Goal: Use online tool/utility: Use online tool/utility

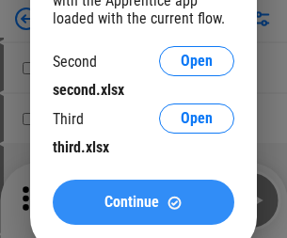
click at [143, 203] on span "Continue" at bounding box center [132, 202] width 55 height 15
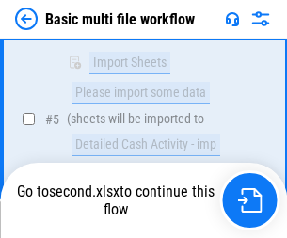
scroll to position [520, 0]
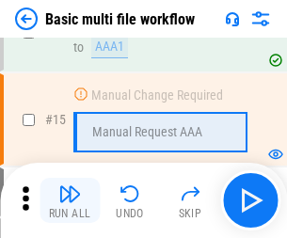
click at [70, 201] on img "button" at bounding box center [69, 194] width 23 height 23
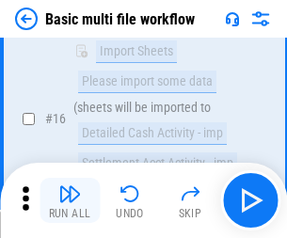
click at [70, 201] on img "button" at bounding box center [69, 194] width 23 height 23
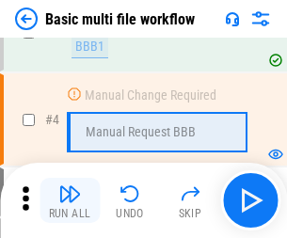
click at [70, 201] on img "button" at bounding box center [69, 194] width 23 height 23
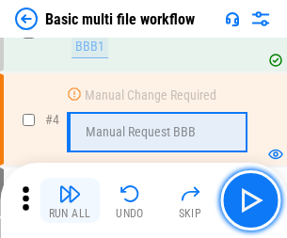
scroll to position [201, 0]
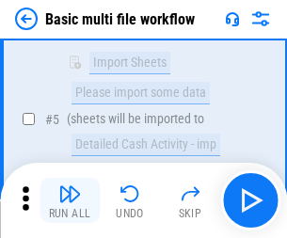
click at [70, 201] on img "button" at bounding box center [69, 194] width 23 height 23
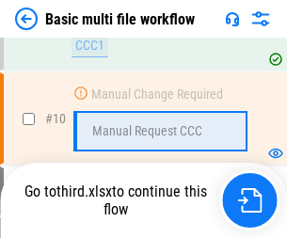
scroll to position [883, 0]
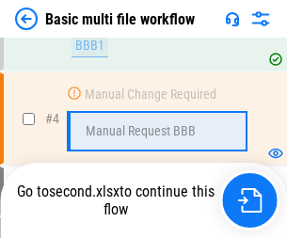
scroll to position [201, 0]
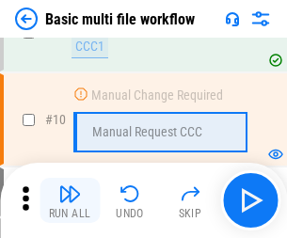
click at [70, 201] on img "button" at bounding box center [69, 194] width 23 height 23
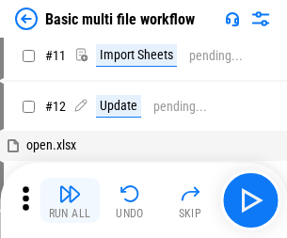
click at [70, 201] on img "button" at bounding box center [69, 194] width 23 height 23
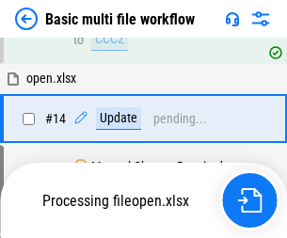
scroll to position [985, 0]
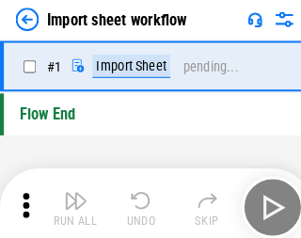
click at [70, 201] on img "button" at bounding box center [73, 194] width 23 height 23
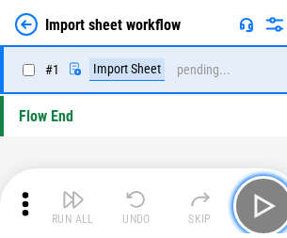
scroll to position [7, 0]
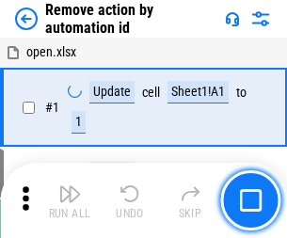
scroll to position [70, 0]
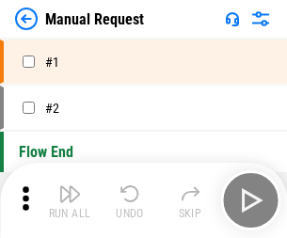
click at [70, 201] on img "button" at bounding box center [69, 194] width 23 height 23
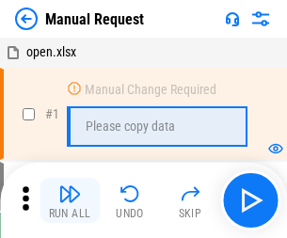
click at [70, 201] on img "button" at bounding box center [69, 194] width 23 height 23
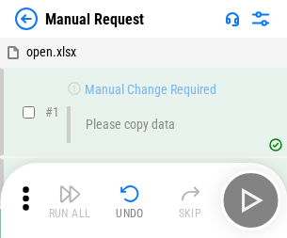
scroll to position [64, 0]
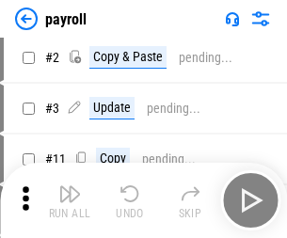
click at [70, 201] on img "button" at bounding box center [69, 194] width 23 height 23
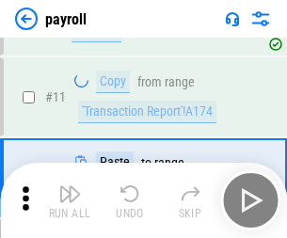
scroll to position [137, 0]
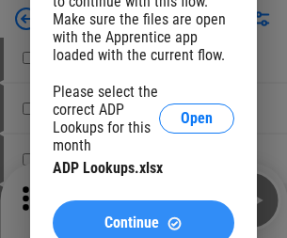
click at [143, 216] on span "Continue" at bounding box center [132, 223] width 55 height 15
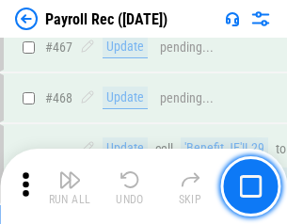
scroll to position [10040, 0]
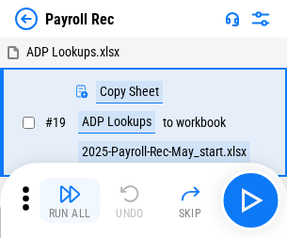
click at [70, 201] on img "button" at bounding box center [69, 194] width 23 height 23
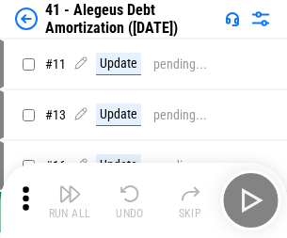
click at [70, 201] on img "button" at bounding box center [69, 194] width 23 height 23
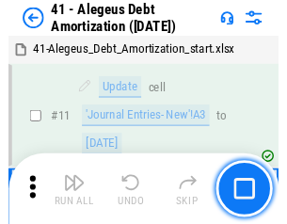
scroll to position [233, 0]
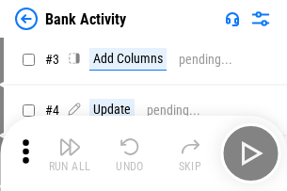
click at [70, 154] on img "button" at bounding box center [69, 147] width 23 height 23
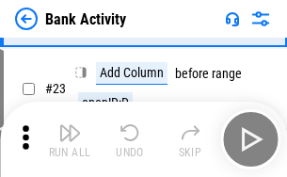
scroll to position [505, 0]
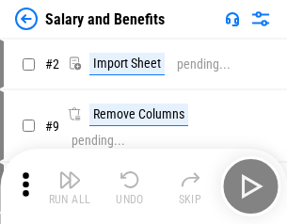
click at [70, 187] on img "button" at bounding box center [69, 180] width 23 height 23
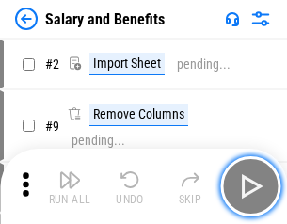
scroll to position [25, 0]
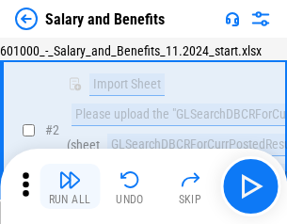
click at [70, 187] on img "button" at bounding box center [69, 180] width 23 height 23
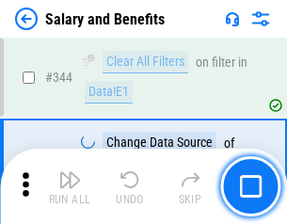
scroll to position [8821, 0]
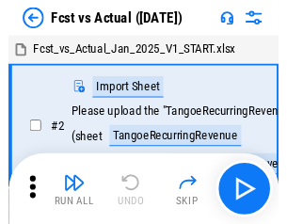
scroll to position [24, 0]
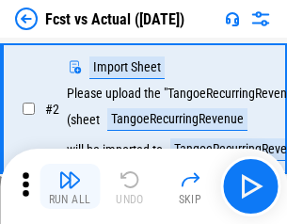
click at [70, 187] on img "button" at bounding box center [69, 180] width 23 height 23
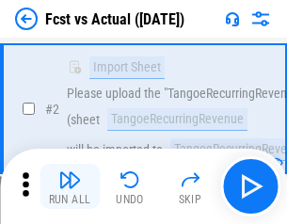
click at [70, 187] on img "button" at bounding box center [69, 180] width 23 height 23
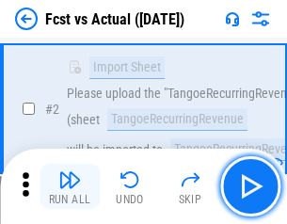
scroll to position [176, 0]
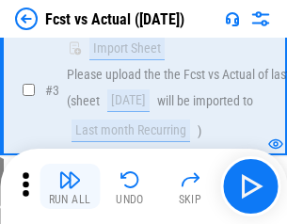
click at [70, 187] on img "button" at bounding box center [69, 180] width 23 height 23
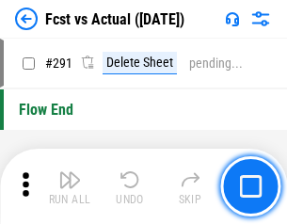
scroll to position [8916, 0]
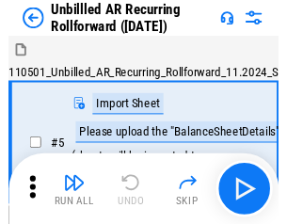
scroll to position [41, 0]
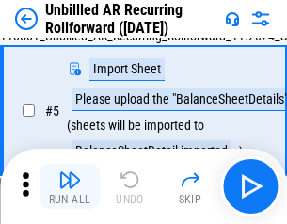
click at [70, 187] on img "button" at bounding box center [69, 180] width 23 height 23
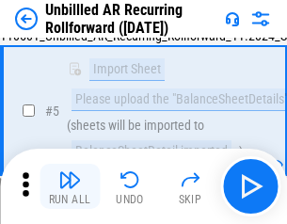
click at [70, 187] on img "button" at bounding box center [69, 180] width 23 height 23
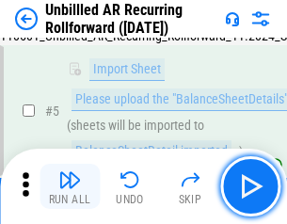
scroll to position [177, 0]
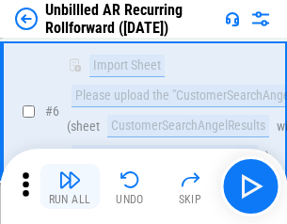
click at [70, 187] on img "button" at bounding box center [69, 180] width 23 height 23
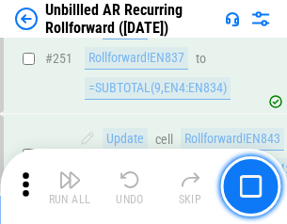
scroll to position [6399, 0]
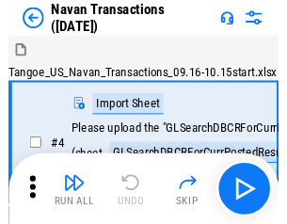
scroll to position [30, 0]
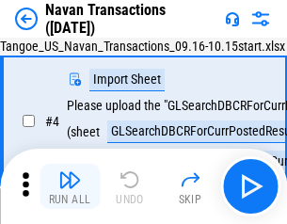
click at [70, 187] on img "button" at bounding box center [69, 180] width 23 height 23
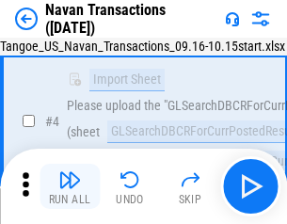
click at [70, 187] on img "button" at bounding box center [69, 180] width 23 height 23
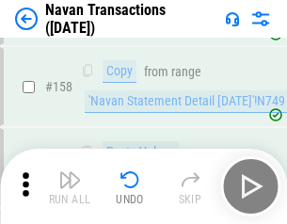
scroll to position [6108, 0]
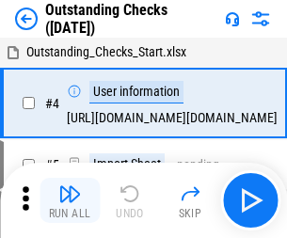
click at [70, 187] on img "button" at bounding box center [69, 194] width 23 height 23
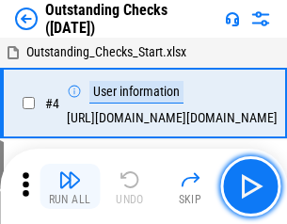
scroll to position [79, 0]
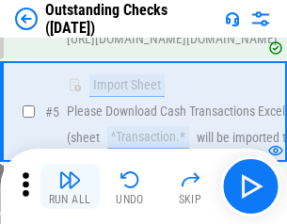
click at [70, 187] on img "button" at bounding box center [69, 180] width 23 height 23
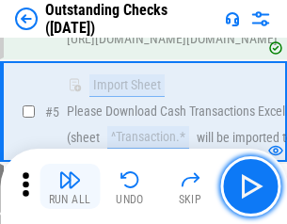
scroll to position [197, 0]
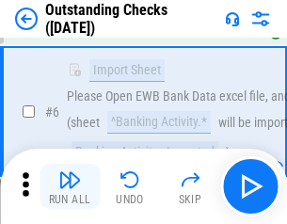
click at [70, 187] on img "button" at bounding box center [69, 180] width 23 height 23
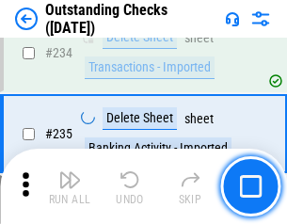
scroll to position [5721, 0]
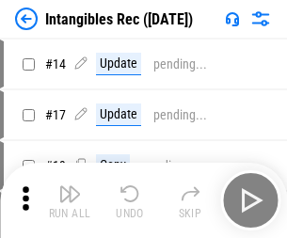
click at [70, 201] on img "button" at bounding box center [69, 194] width 23 height 23
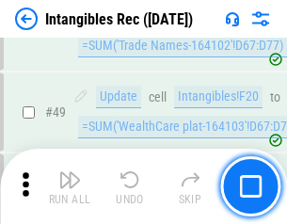
scroll to position [734, 0]
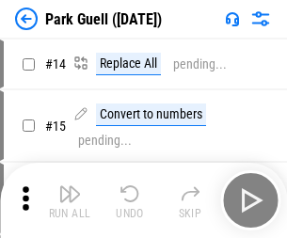
click at [70, 187] on img "button" at bounding box center [69, 194] width 23 height 23
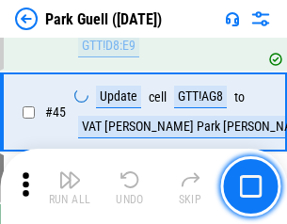
scroll to position [2356, 0]
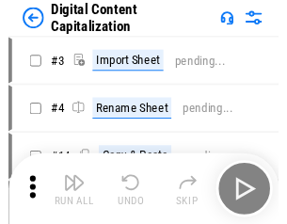
scroll to position [41, 0]
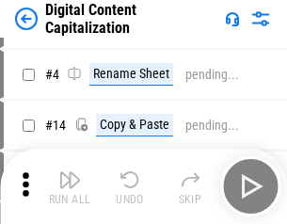
click at [70, 187] on img "button" at bounding box center [69, 180] width 23 height 23
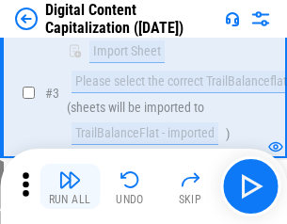
click at [70, 187] on img "button" at bounding box center [69, 180] width 23 height 23
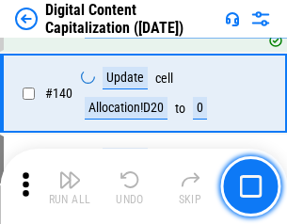
scroll to position [1984, 0]
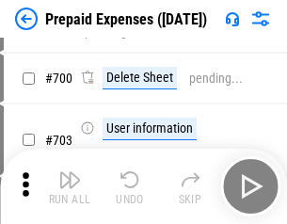
click at [70, 187] on img "button" at bounding box center [69, 180] width 23 height 23
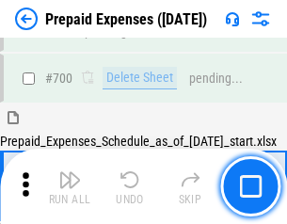
scroll to position [5069, 0]
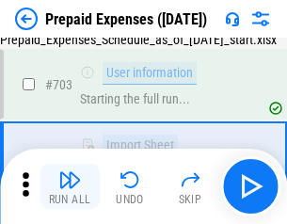
click at [70, 187] on img "button" at bounding box center [69, 180] width 23 height 23
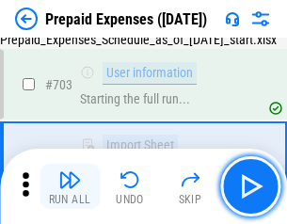
scroll to position [5180, 0]
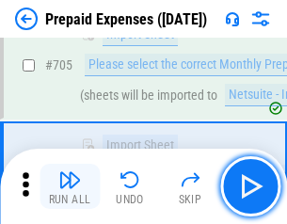
click at [70, 187] on img "button" at bounding box center [69, 180] width 23 height 23
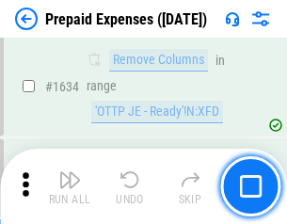
scroll to position [18343, 0]
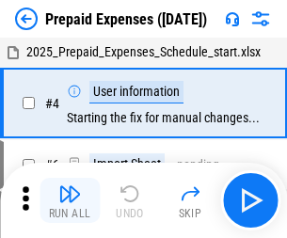
click at [70, 201] on img "button" at bounding box center [69, 194] width 23 height 23
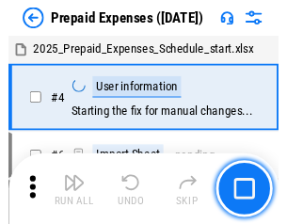
scroll to position [83, 0]
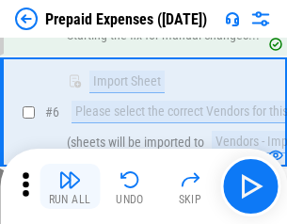
click at [70, 187] on img "button" at bounding box center [69, 180] width 23 height 23
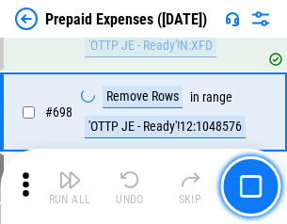
scroll to position [6560, 0]
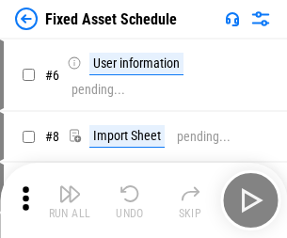
click at [70, 201] on img "button" at bounding box center [69, 194] width 23 height 23
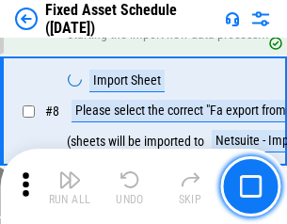
click at [70, 187] on img "button" at bounding box center [69, 180] width 23 height 23
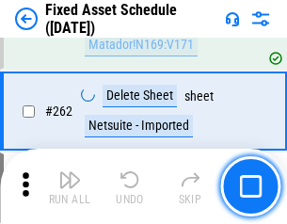
scroll to position [6005, 0]
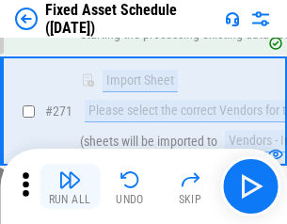
click at [70, 187] on img "button" at bounding box center [69, 180] width 23 height 23
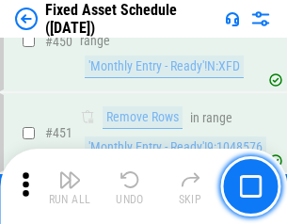
scroll to position [8422, 0]
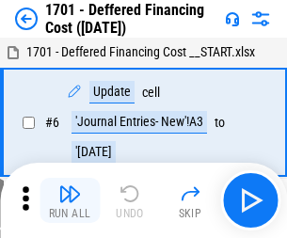
click at [70, 201] on img "button" at bounding box center [69, 194] width 23 height 23
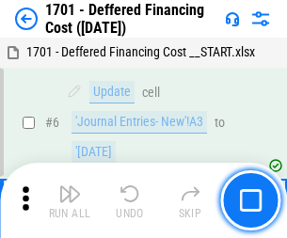
scroll to position [226, 0]
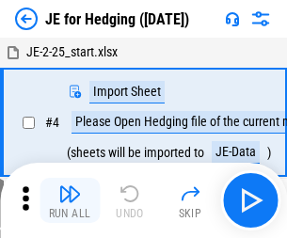
click at [70, 187] on img "button" at bounding box center [69, 194] width 23 height 23
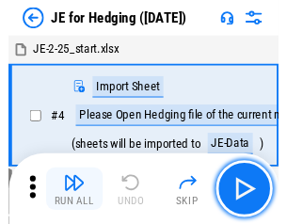
scroll to position [3, 0]
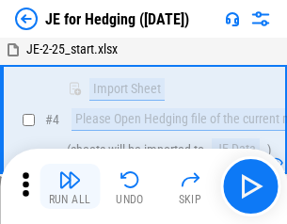
click at [70, 187] on img "button" at bounding box center [69, 180] width 23 height 23
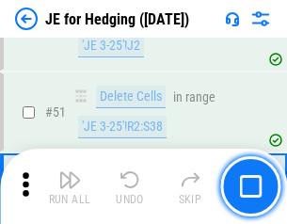
scroll to position [1220, 0]
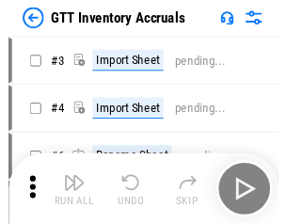
scroll to position [3, 0]
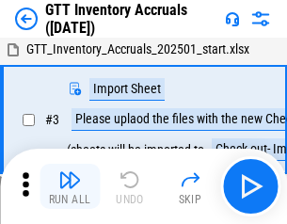
click at [70, 187] on img "button" at bounding box center [69, 180] width 23 height 23
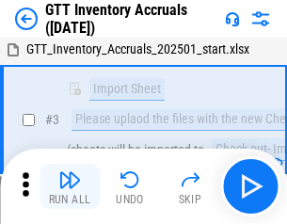
click at [70, 187] on img "button" at bounding box center [69, 180] width 23 height 23
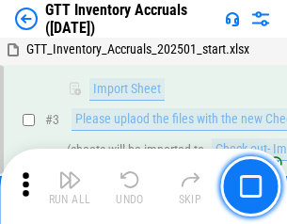
scroll to position [122, 0]
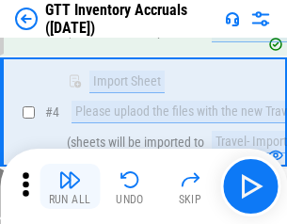
click at [70, 187] on img "button" at bounding box center [69, 180] width 23 height 23
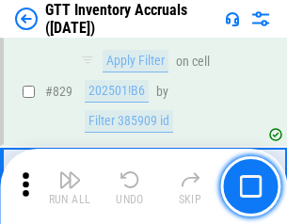
scroll to position [14300, 0]
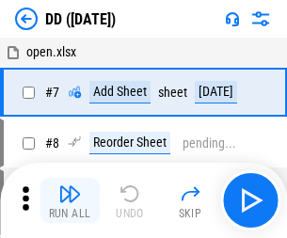
click at [70, 201] on img "button" at bounding box center [69, 194] width 23 height 23
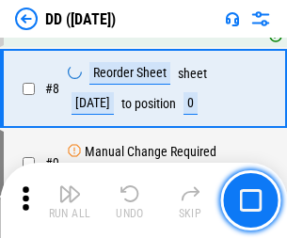
scroll to position [182, 0]
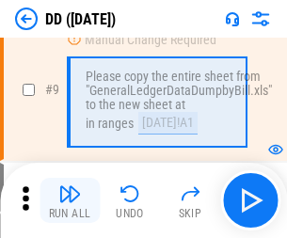
click at [70, 201] on img "button" at bounding box center [69, 194] width 23 height 23
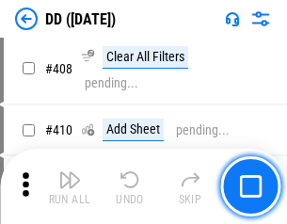
scroll to position [8429, 0]
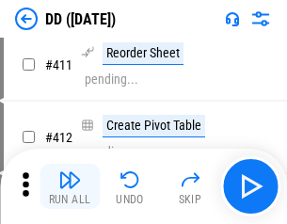
click at [70, 187] on img "button" at bounding box center [69, 180] width 23 height 23
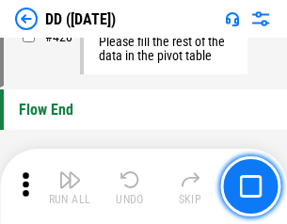
scroll to position [9017, 0]
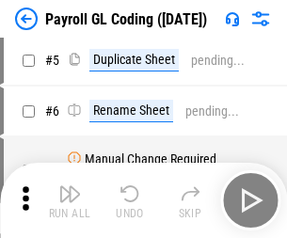
click at [70, 201] on img "button" at bounding box center [69, 194] width 23 height 23
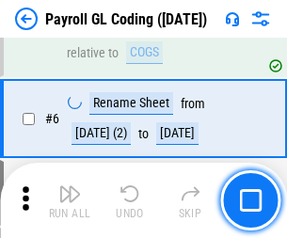
scroll to position [226, 0]
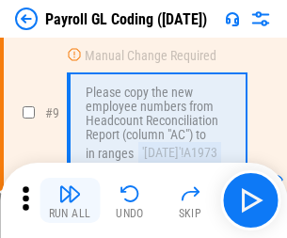
click at [70, 201] on img "button" at bounding box center [69, 194] width 23 height 23
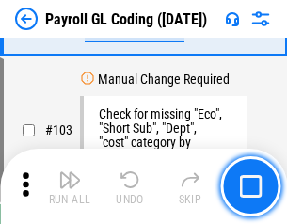
scroll to position [4420, 0]
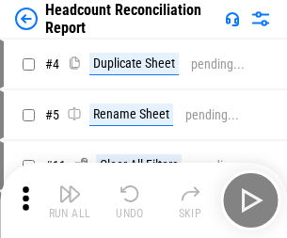
click at [70, 201] on img "button" at bounding box center [69, 194] width 23 height 23
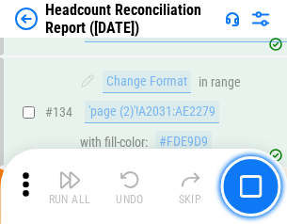
scroll to position [2265, 0]
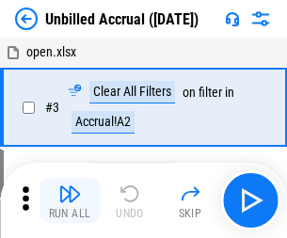
click at [70, 201] on img "button" at bounding box center [69, 194] width 23 height 23
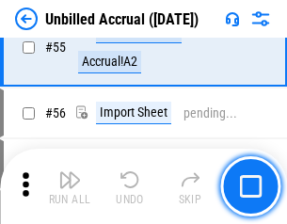
scroll to position [1967, 0]
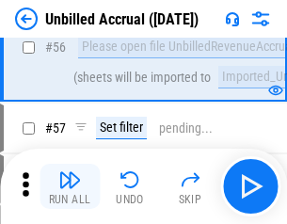
click at [70, 187] on img "button" at bounding box center [69, 180] width 23 height 23
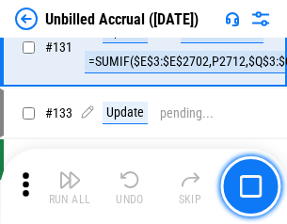
scroll to position [5612, 0]
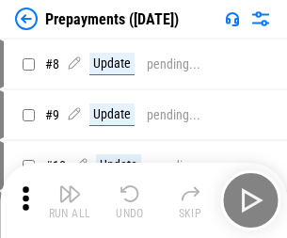
click at [70, 201] on img "button" at bounding box center [69, 194] width 23 height 23
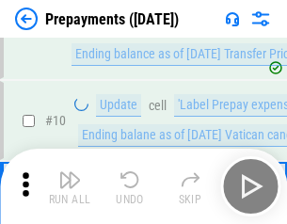
scroll to position [118, 0]
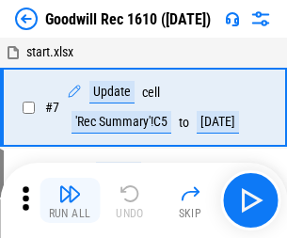
click at [70, 201] on img "button" at bounding box center [69, 194] width 23 height 23
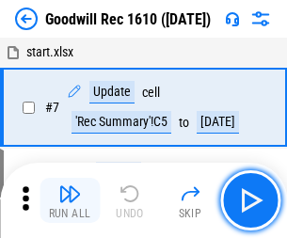
scroll to position [322, 0]
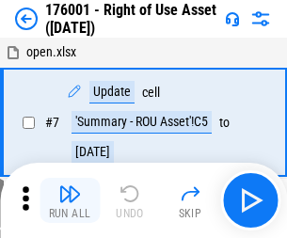
click at [70, 201] on img "button" at bounding box center [69, 194] width 23 height 23
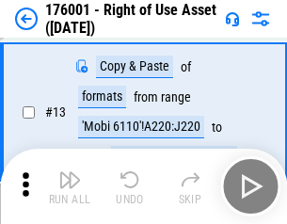
scroll to position [122, 0]
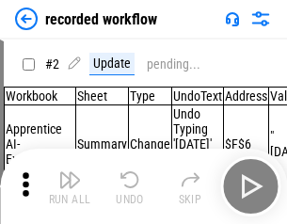
click at [70, 187] on img "button" at bounding box center [69, 180] width 23 height 23
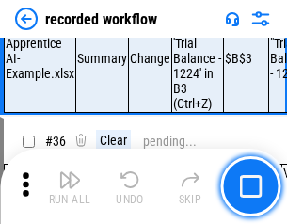
scroll to position [5889, 0]
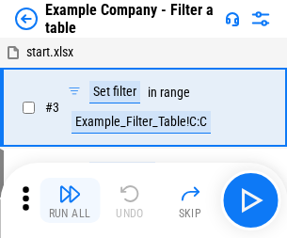
click at [70, 201] on img "button" at bounding box center [69, 194] width 23 height 23
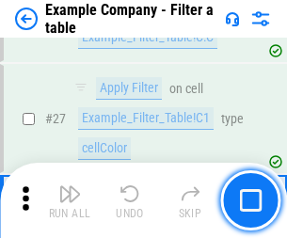
scroll to position [1724, 0]
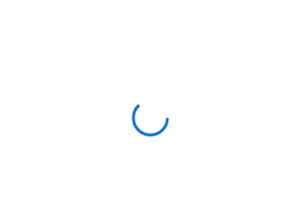
scroll to position [29, 0]
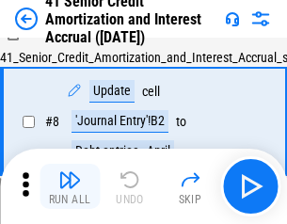
click at [70, 187] on img "button" at bounding box center [69, 180] width 23 height 23
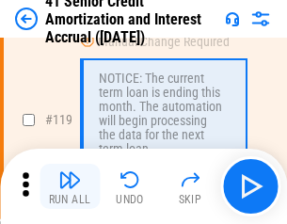
click at [70, 187] on img "button" at bounding box center [69, 180] width 23 height 23
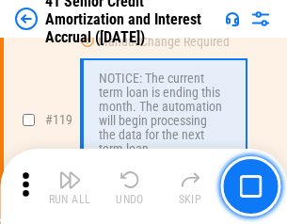
scroll to position [1778, 0]
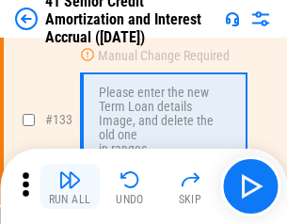
click at [70, 187] on img "button" at bounding box center [69, 180] width 23 height 23
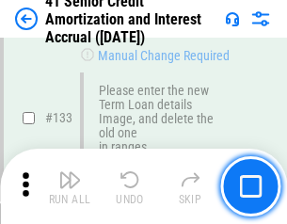
scroll to position [1969, 0]
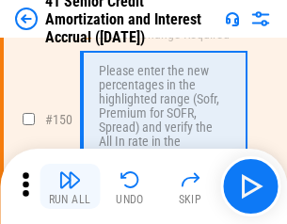
click at [70, 187] on img "button" at bounding box center [69, 180] width 23 height 23
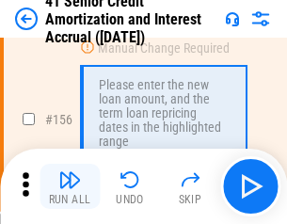
click at [70, 187] on img "button" at bounding box center [69, 180] width 23 height 23
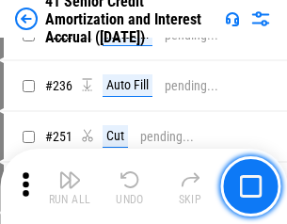
scroll to position [4219, 0]
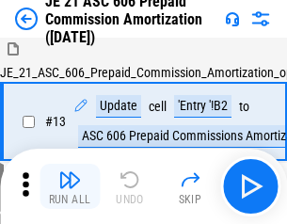
click at [70, 187] on img "button" at bounding box center [69, 180] width 23 height 23
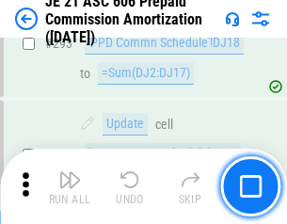
scroll to position [3467, 0]
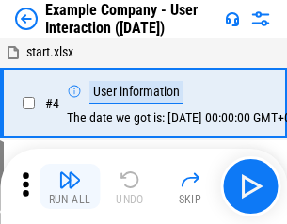
click at [70, 187] on img "button" at bounding box center [69, 180] width 23 height 23
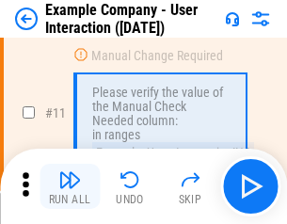
click at [70, 187] on img "button" at bounding box center [69, 180] width 23 height 23
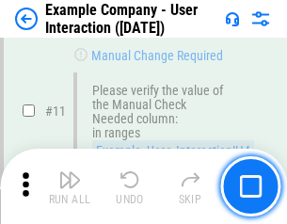
scroll to position [408, 0]
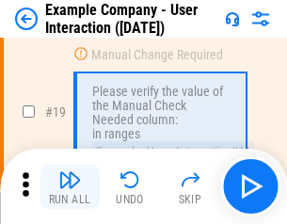
click at [70, 187] on img "button" at bounding box center [69, 180] width 23 height 23
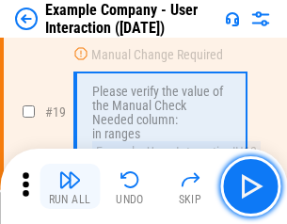
click at [70, 187] on img "button" at bounding box center [69, 180] width 23 height 23
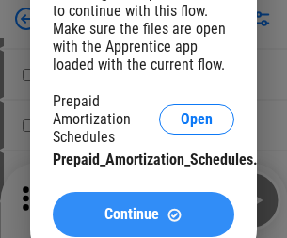
click at [143, 215] on span "Continue" at bounding box center [132, 214] width 55 height 15
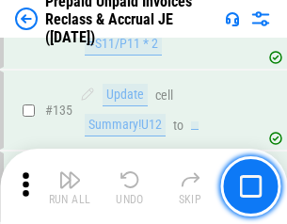
scroll to position [2442, 0]
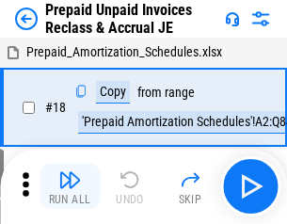
click at [70, 187] on img "button" at bounding box center [69, 180] width 23 height 23
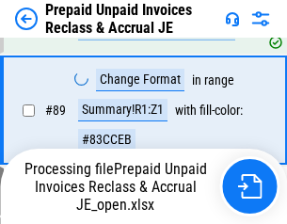
scroll to position [1264, 0]
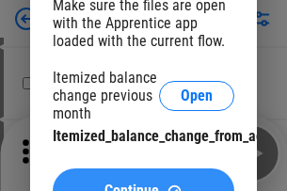
click at [143, 184] on span "Continue" at bounding box center [132, 191] width 55 height 15
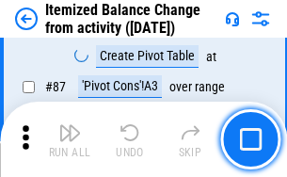
scroll to position [1842, 0]
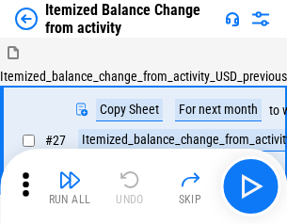
scroll to position [29, 0]
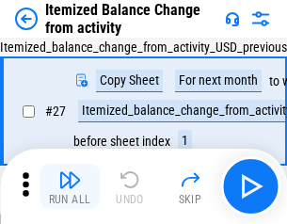
click at [70, 187] on img "button" at bounding box center [69, 180] width 23 height 23
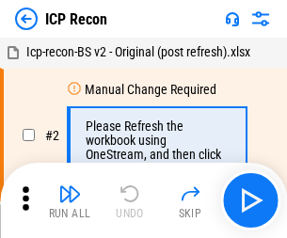
scroll to position [8, 0]
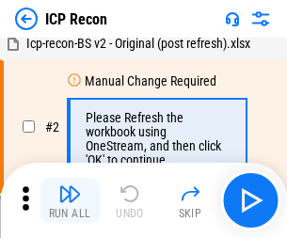
click at [70, 201] on img "button" at bounding box center [69, 194] width 23 height 23
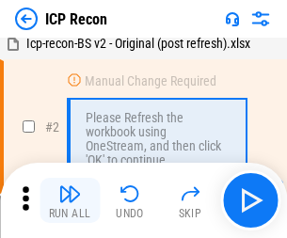
click at [70, 201] on img "button" at bounding box center [69, 194] width 23 height 23
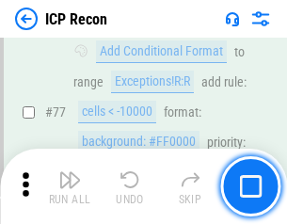
scroll to position [1693, 0]
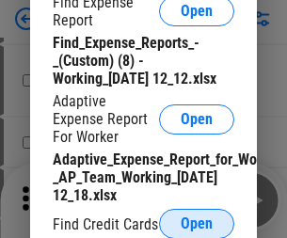
click at [197, 223] on span "Open" at bounding box center [197, 224] width 32 height 15
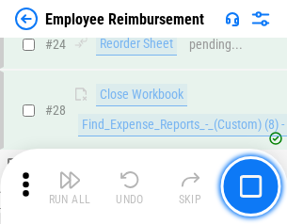
scroll to position [881, 0]
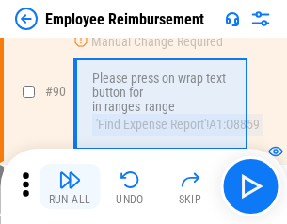
click at [70, 187] on img "button" at bounding box center [69, 180] width 23 height 23
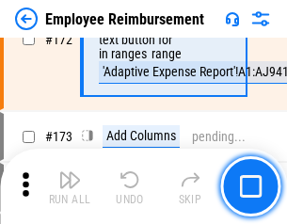
click at [70, 187] on img "button" at bounding box center [69, 180] width 23 height 23
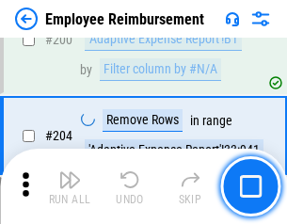
scroll to position [4767, 0]
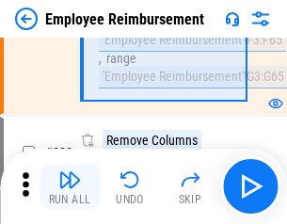
click at [70, 187] on img "button" at bounding box center [69, 180] width 23 height 23
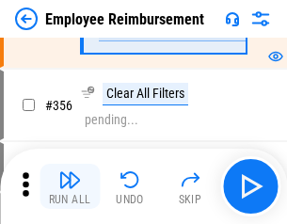
click at [70, 187] on img "button" at bounding box center [69, 180] width 23 height 23
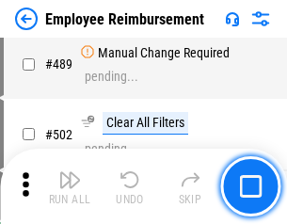
scroll to position [11974, 0]
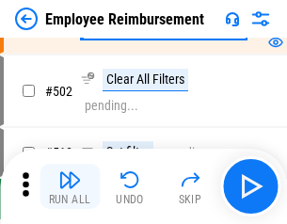
click at [70, 187] on img "button" at bounding box center [69, 180] width 23 height 23
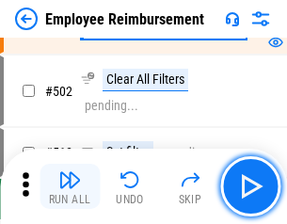
click at [70, 187] on img "button" at bounding box center [69, 180] width 23 height 23
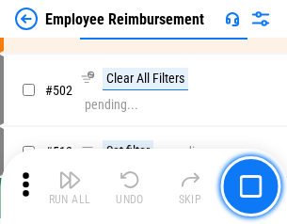
click at [70, 187] on img "button" at bounding box center [69, 180] width 23 height 23
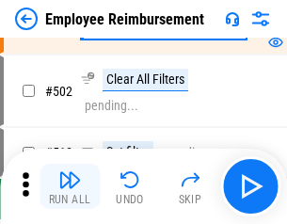
click at [70, 187] on img "button" at bounding box center [69, 180] width 23 height 23
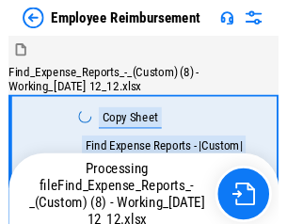
scroll to position [64, 0]
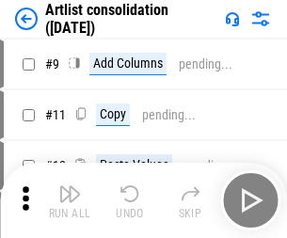
click at [70, 201] on img "button" at bounding box center [69, 194] width 23 height 23
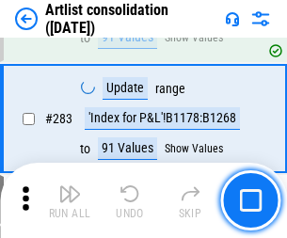
scroll to position [7792, 0]
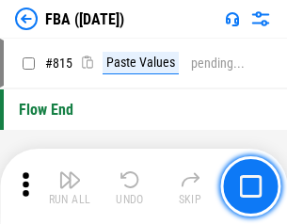
scroll to position [16865, 0]
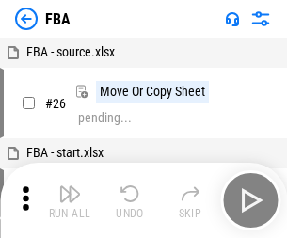
scroll to position [19, 0]
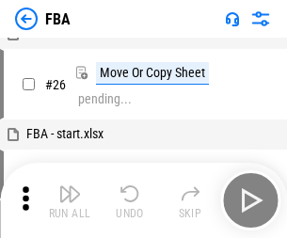
click at [70, 201] on img "button" at bounding box center [69, 194] width 23 height 23
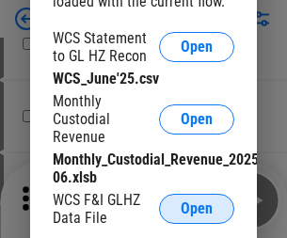
click at [197, 209] on span "Open" at bounding box center [197, 209] width 32 height 15
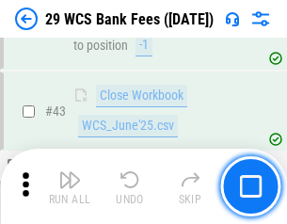
scroll to position [770, 0]
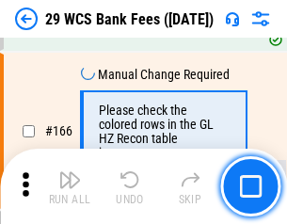
click at [70, 187] on img "button" at bounding box center [69, 180] width 23 height 23
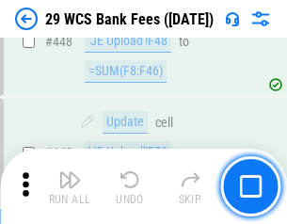
scroll to position [9123, 0]
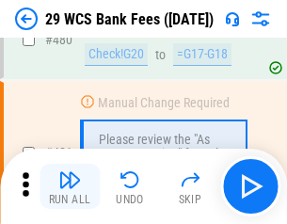
click at [70, 187] on img "button" at bounding box center [69, 180] width 23 height 23
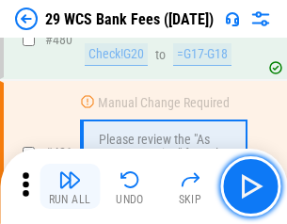
scroll to position [9714, 0]
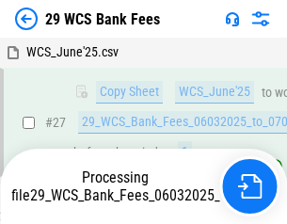
scroll to position [376, 0]
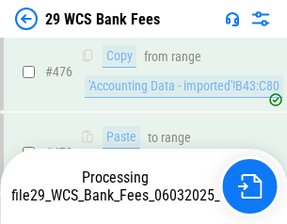
scroll to position [9693, 0]
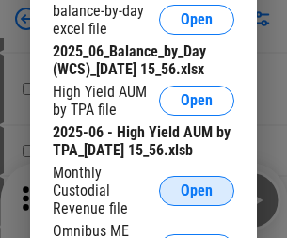
click at [197, 199] on span "Open" at bounding box center [197, 191] width 32 height 15
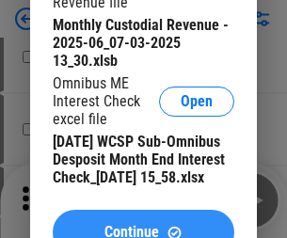
click at [143, 225] on span "Continue" at bounding box center [132, 232] width 55 height 15
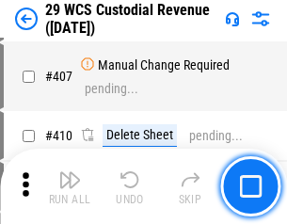
scroll to position [8726, 0]
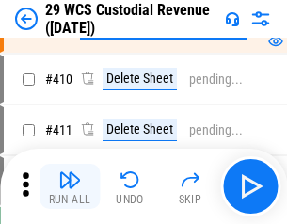
click at [70, 187] on img "button" at bounding box center [69, 180] width 23 height 23
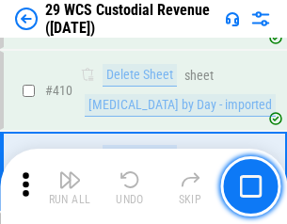
scroll to position [8997, 0]
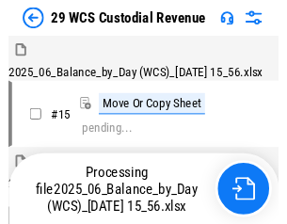
scroll to position [45, 0]
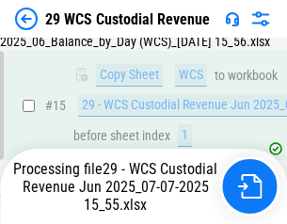
scroll to position [427, 0]
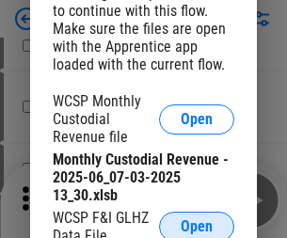
click at [197, 223] on span "Open" at bounding box center [197, 226] width 32 height 15
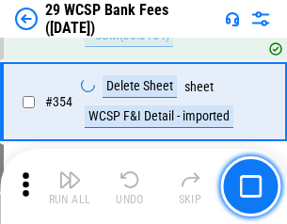
scroll to position [6263, 0]
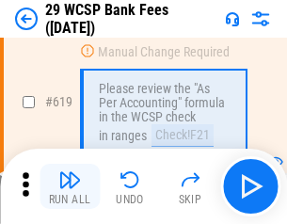
click at [70, 187] on img "button" at bounding box center [69, 180] width 23 height 23
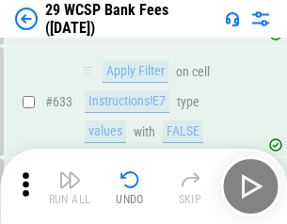
scroll to position [10859, 0]
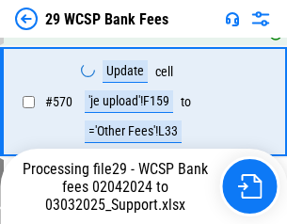
scroll to position [9559, 0]
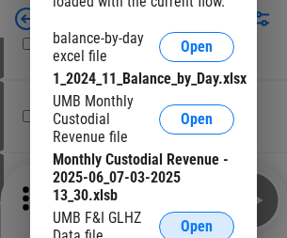
click at [197, 223] on span "Open" at bounding box center [197, 226] width 32 height 15
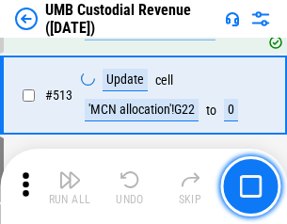
scroll to position [9112, 0]
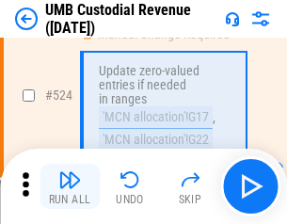
click at [70, 187] on img "button" at bounding box center [69, 180] width 23 height 23
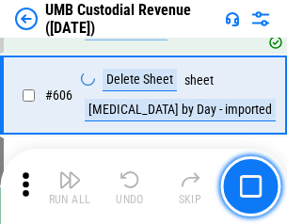
scroll to position [10875, 0]
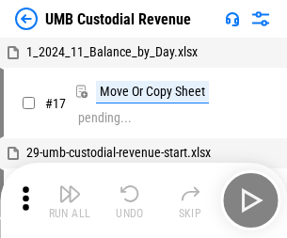
click at [70, 201] on img "button" at bounding box center [69, 194] width 23 height 23
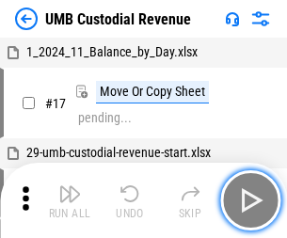
scroll to position [14, 0]
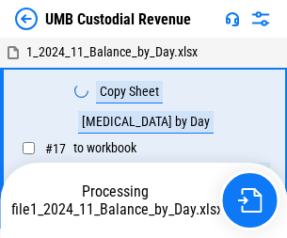
scroll to position [14, 0]
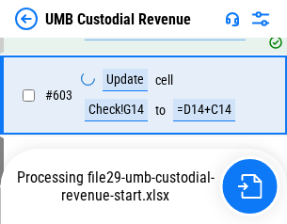
scroll to position [10750, 0]
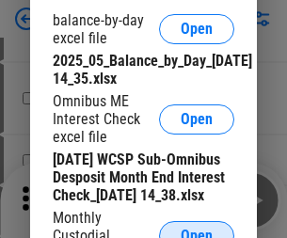
click at [197, 229] on span "Open" at bounding box center [197, 236] width 32 height 15
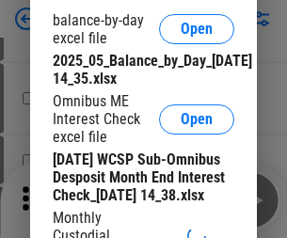
scroll to position [358, 0]
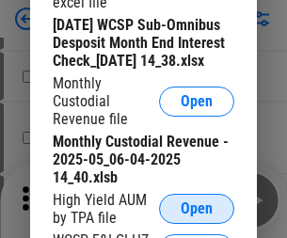
click at [197, 217] on span "Open" at bounding box center [197, 209] width 32 height 15
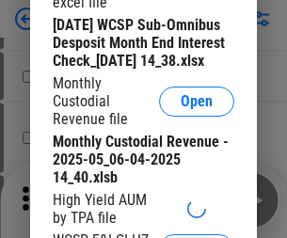
scroll to position [362, 0]
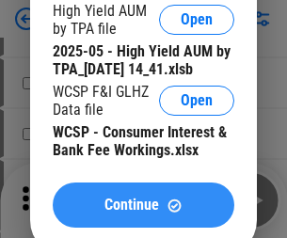
click at [143, 213] on span "Continue" at bounding box center [132, 205] width 55 height 15
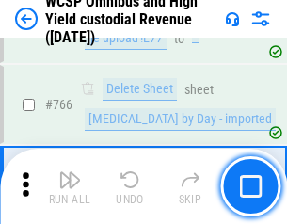
scroll to position [15351, 0]
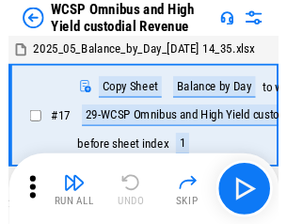
scroll to position [10, 0]
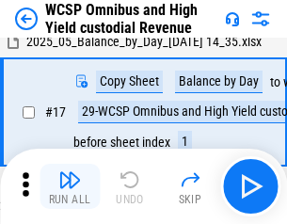
click at [70, 187] on img "button" at bounding box center [69, 180] width 23 height 23
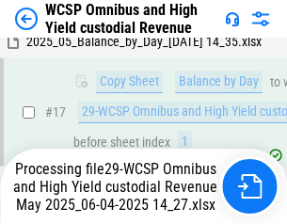
scroll to position [392, 0]
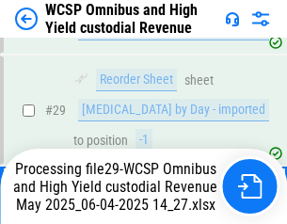
scroll to position [392, 0]
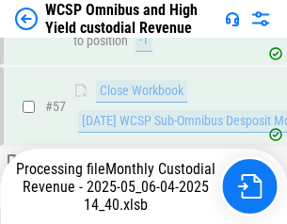
scroll to position [1933, 0]
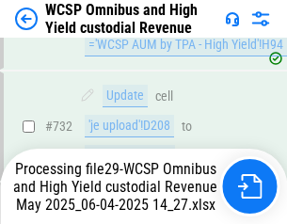
scroll to position [15146, 0]
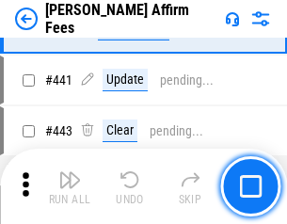
scroll to position [4333, 0]
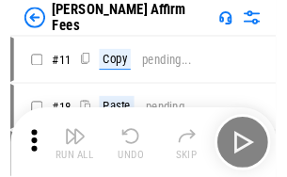
scroll to position [19, 0]
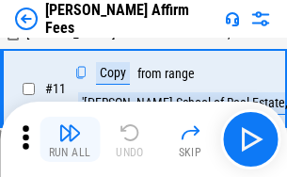
click at [70, 139] on img "button" at bounding box center [69, 133] width 23 height 23
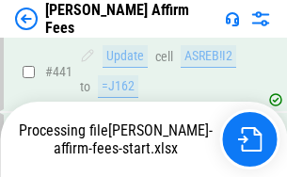
scroll to position [4941, 0]
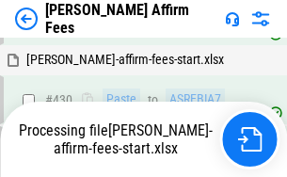
scroll to position [4357, 0]
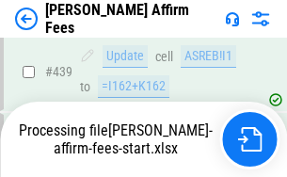
scroll to position [4941, 0]
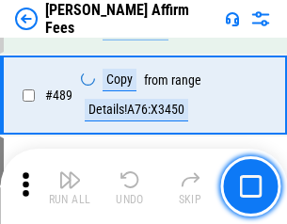
scroll to position [4917, 0]
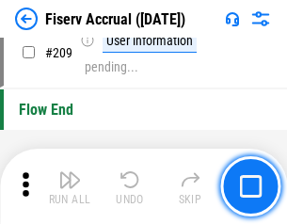
scroll to position [5851, 0]
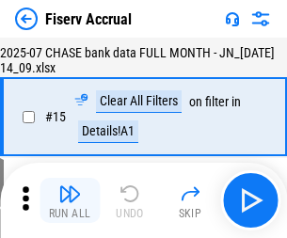
click at [70, 201] on img "button" at bounding box center [69, 194] width 23 height 23
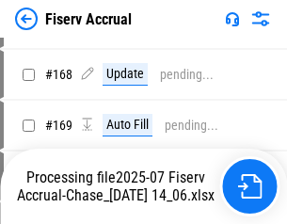
scroll to position [4957, 0]
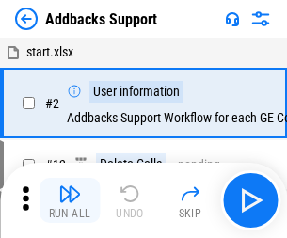
click at [70, 187] on img "button" at bounding box center [69, 194] width 23 height 23
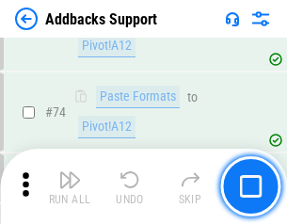
scroll to position [1372, 0]
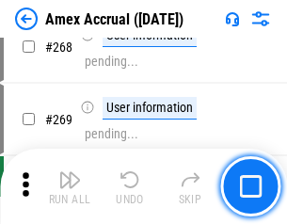
scroll to position [5517, 0]
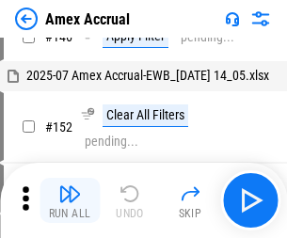
click at [70, 201] on img "button" at bounding box center [69, 194] width 23 height 23
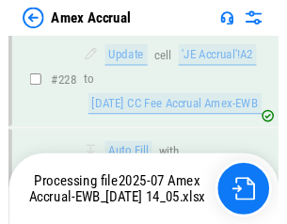
scroll to position [4530, 0]
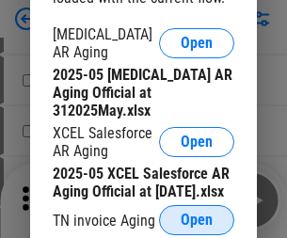
click at [197, 215] on span "Open" at bounding box center [197, 220] width 32 height 15
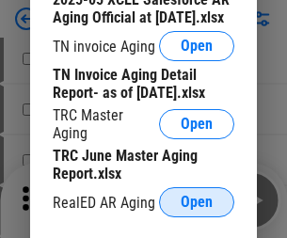
click at [197, 197] on span "Open" at bounding box center [197, 202] width 32 height 15
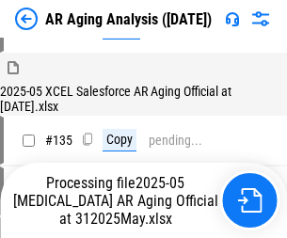
scroll to position [718, 0]
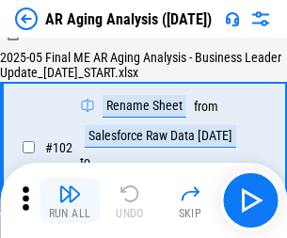
click at [70, 201] on img "button" at bounding box center [69, 194] width 23 height 23
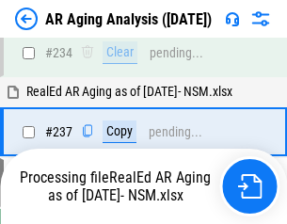
scroll to position [2920, 0]
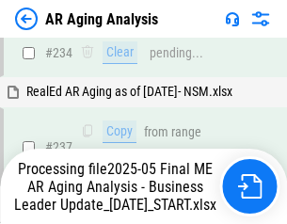
scroll to position [2977, 0]
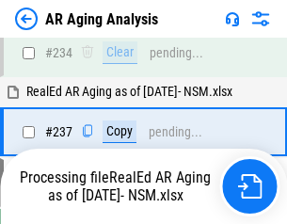
scroll to position [2977, 0]
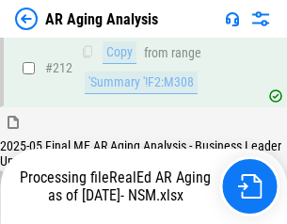
scroll to position [2818, 0]
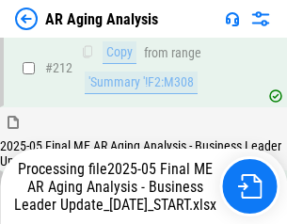
scroll to position [2833, 0]
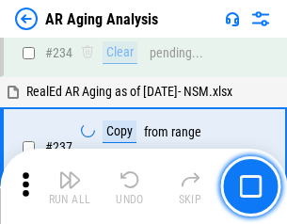
scroll to position [2899, 0]
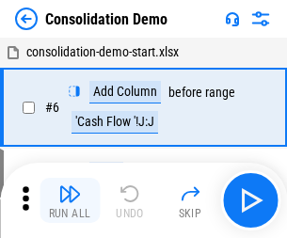
click at [70, 201] on img "button" at bounding box center [69, 194] width 23 height 23
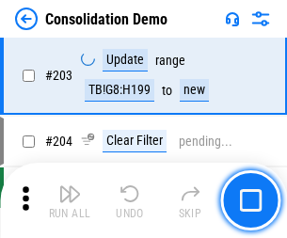
scroll to position [5907, 0]
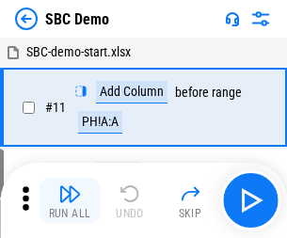
click at [70, 201] on img "button" at bounding box center [69, 194] width 23 height 23
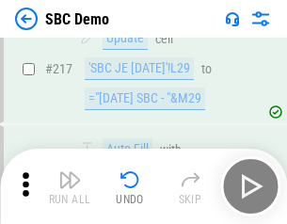
scroll to position [4651, 0]
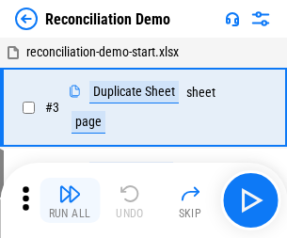
click at [70, 201] on img "button" at bounding box center [69, 194] width 23 height 23
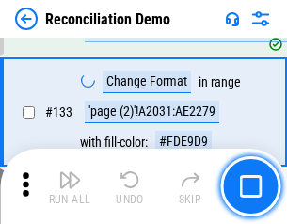
scroll to position [2237, 0]
